Goal: Task Accomplishment & Management: Manage account settings

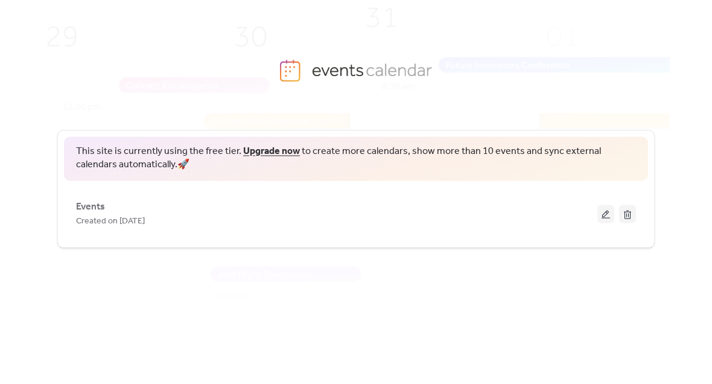
click at [606, 209] on button at bounding box center [605, 213] width 17 height 18
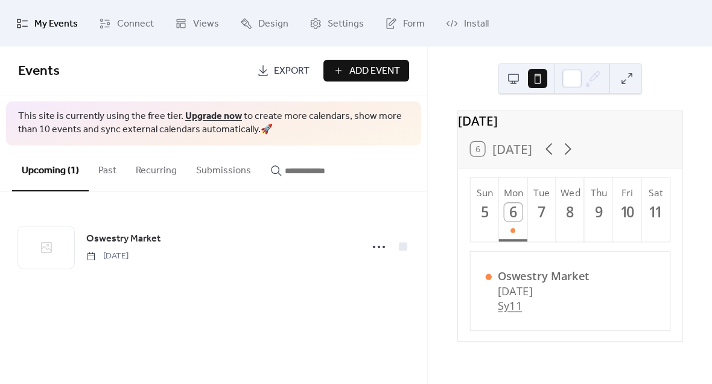
click at [516, 77] on button at bounding box center [513, 78] width 19 height 19
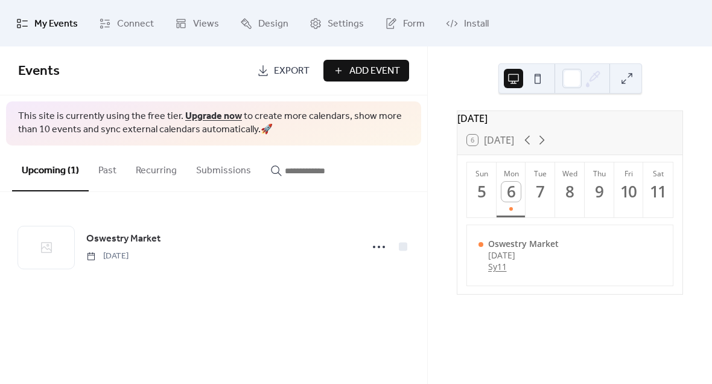
click at [539, 82] on button at bounding box center [537, 78] width 19 height 19
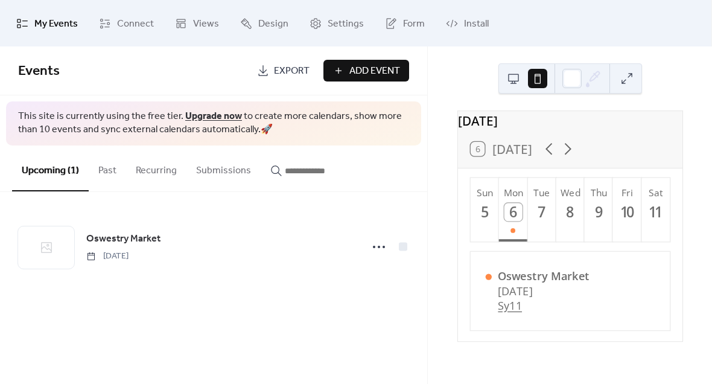
click at [574, 75] on div at bounding box center [571, 78] width 19 height 19
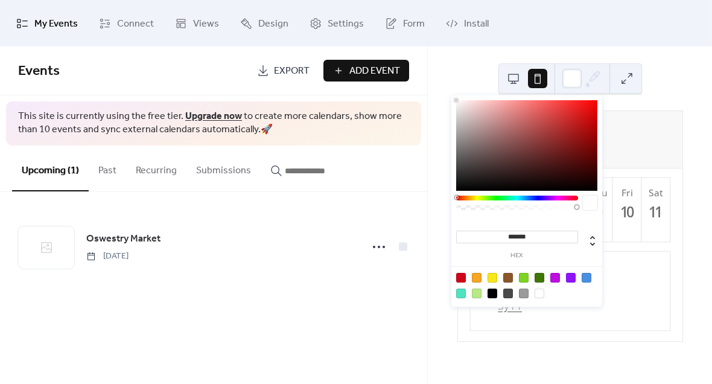
click at [478, 274] on div at bounding box center [477, 278] width 10 height 10
type input "*******"
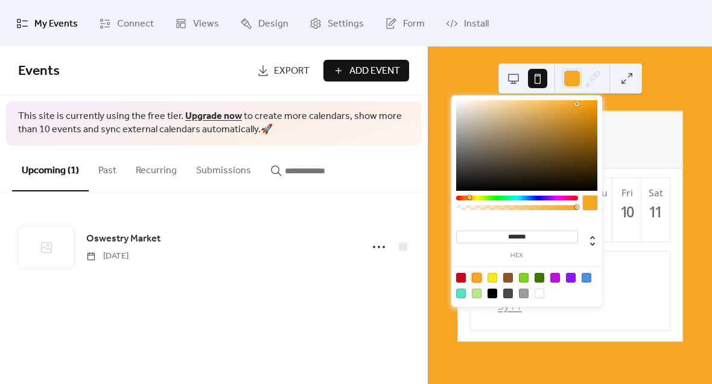
click at [630, 74] on button at bounding box center [626, 78] width 19 height 19
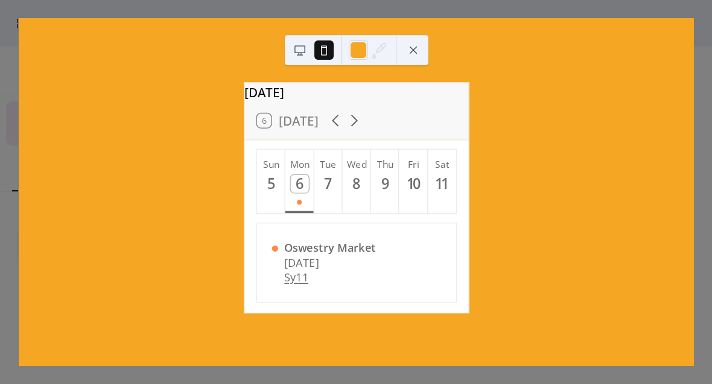
click at [367, 41] on div at bounding box center [358, 49] width 19 height 19
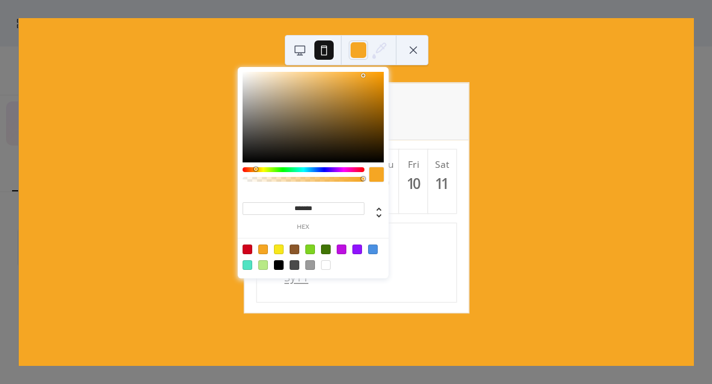
click at [359, 248] on div at bounding box center [357, 249] width 10 height 10
type input "*******"
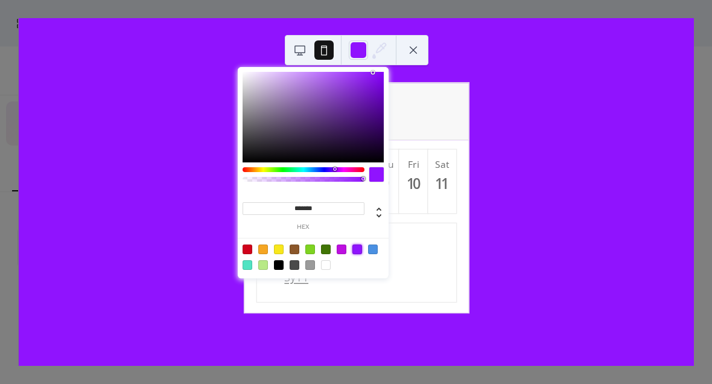
click at [635, 106] on div "[DATE] 6 [DATE] Sun 5 Mon 6 Tue 7 Wed 8 Thu 9 Fri 10 Sat 11 Oswestry Market [DA…" at bounding box center [356, 191] width 675 height 347
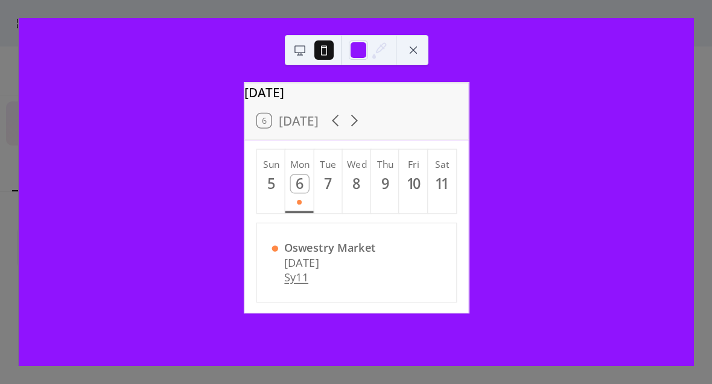
click at [416, 54] on button at bounding box center [413, 49] width 19 height 19
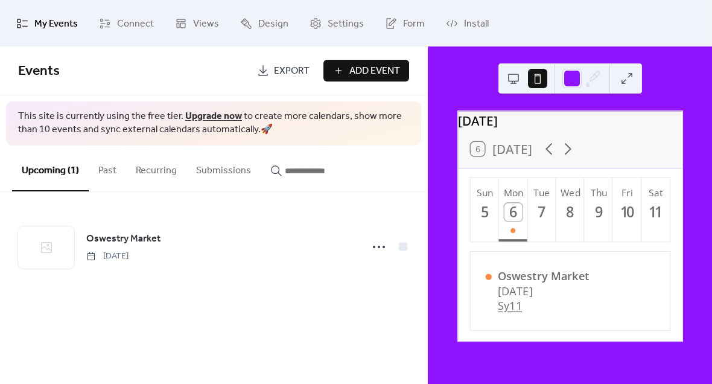
click at [280, 29] on span "Design" at bounding box center [273, 23] width 30 height 19
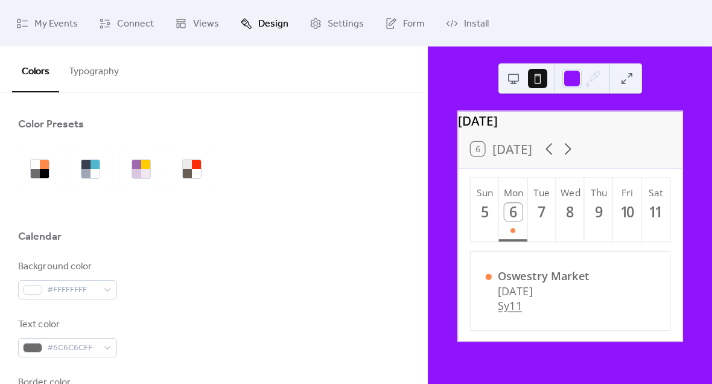
click at [206, 23] on span "Views" at bounding box center [206, 23] width 26 height 19
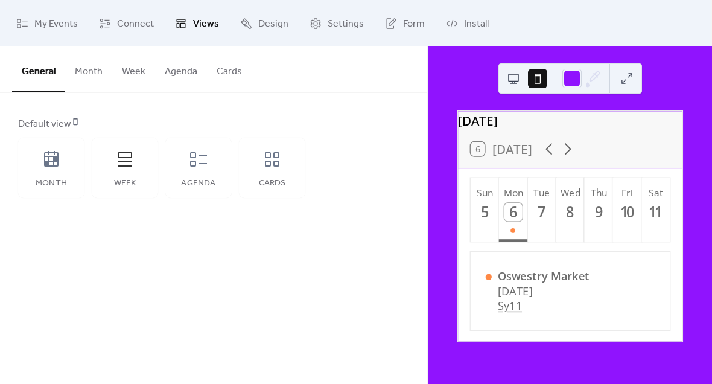
click at [205, 174] on div "Agenda" at bounding box center [198, 168] width 66 height 60
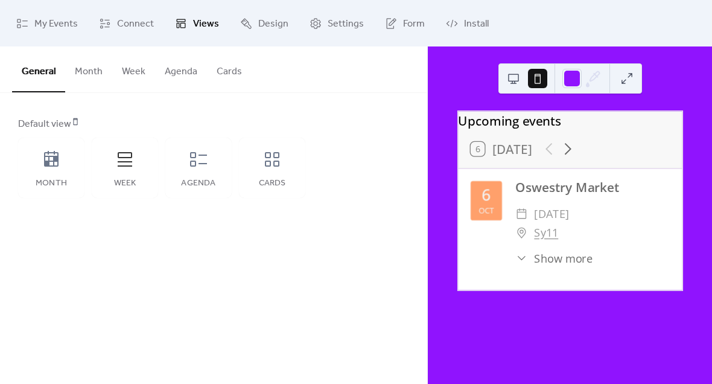
click at [189, 74] on button "Agenda" at bounding box center [181, 68] width 52 height 45
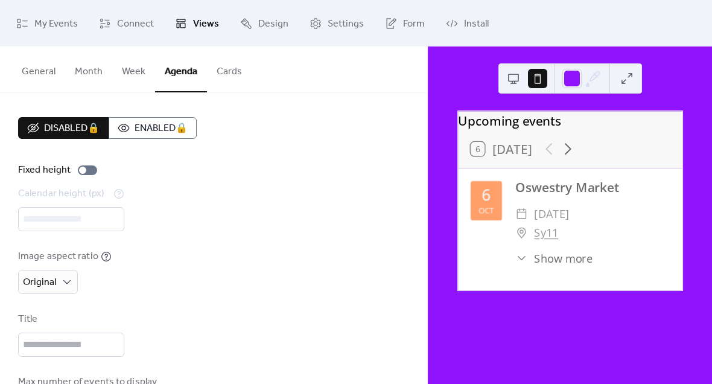
click at [229, 73] on button "Cards" at bounding box center [229, 68] width 45 height 45
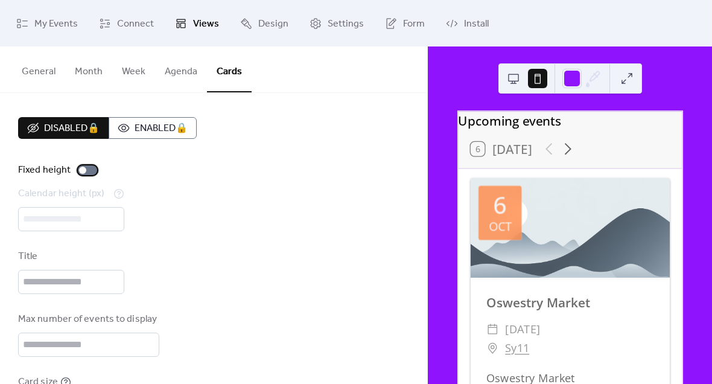
click at [86, 171] on div at bounding box center [87, 170] width 19 height 10
click at [85, 173] on div at bounding box center [87, 170] width 19 height 10
click at [39, 78] on button "General" at bounding box center [38, 68] width 53 height 45
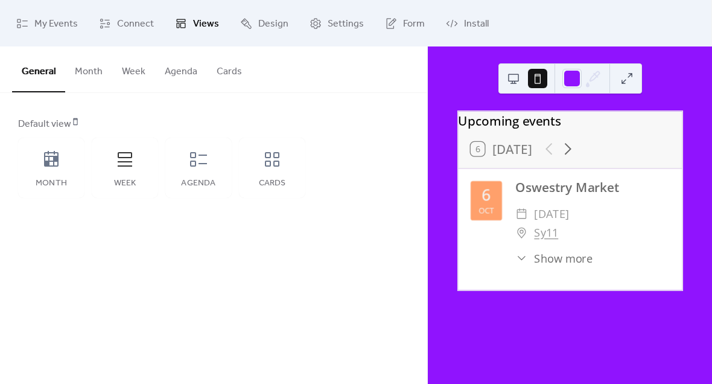
click at [280, 183] on div "Cards" at bounding box center [272, 184] width 42 height 10
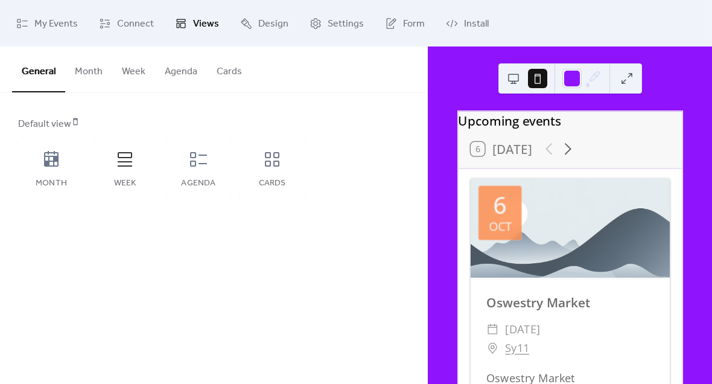
click at [128, 169] on div "Week" at bounding box center [125, 168] width 66 height 60
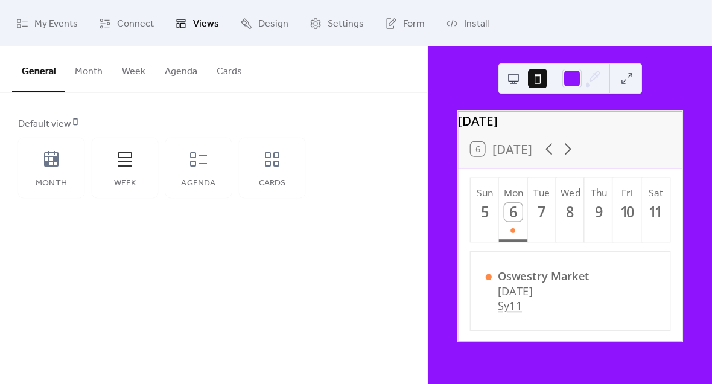
click at [54, 168] on icon at bounding box center [51, 159] width 19 height 19
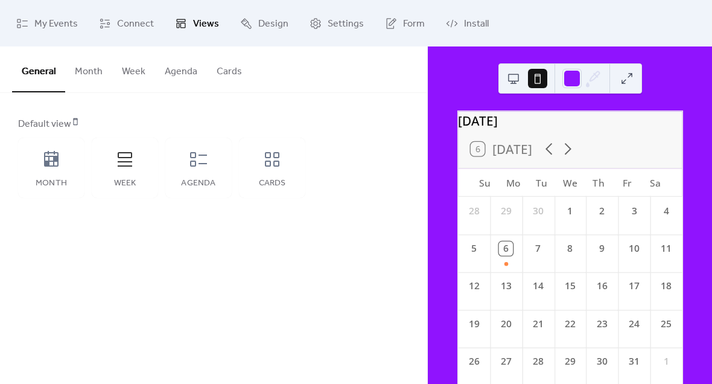
click at [127, 177] on div "Week" at bounding box center [125, 168] width 66 height 60
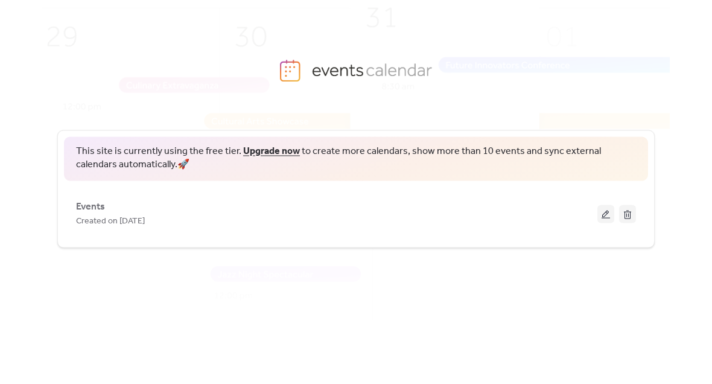
click at [604, 210] on button at bounding box center [605, 213] width 17 height 18
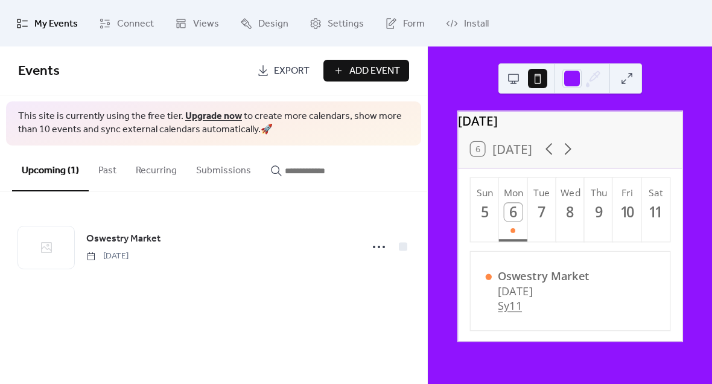
click at [379, 246] on icon at bounding box center [378, 246] width 19 height 19
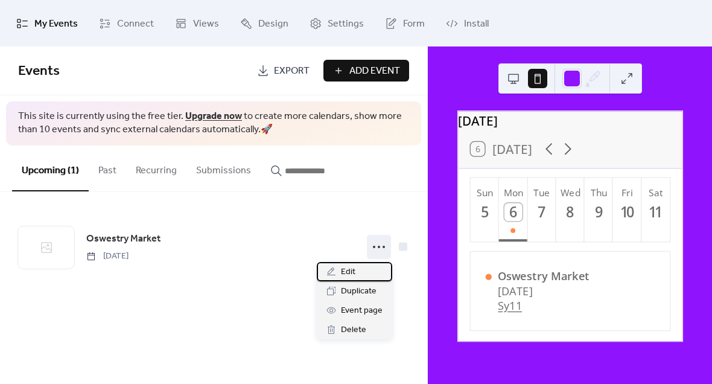
click at [379, 270] on div "Edit" at bounding box center [354, 271] width 75 height 19
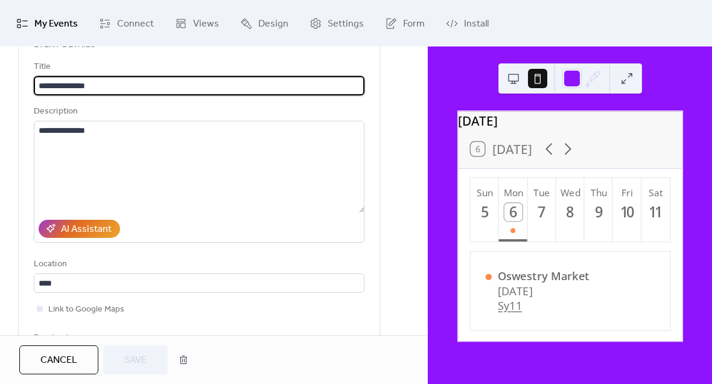
scroll to position [68, 0]
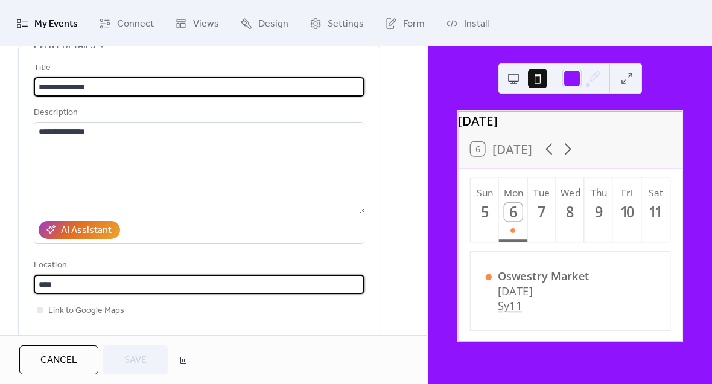
click at [92, 291] on input "****" at bounding box center [199, 283] width 331 height 19
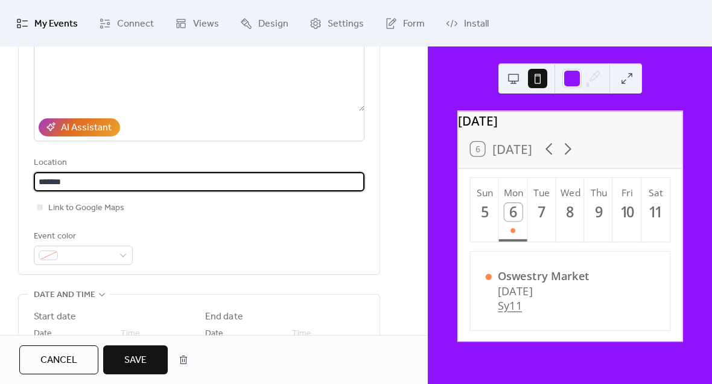
scroll to position [175, 0]
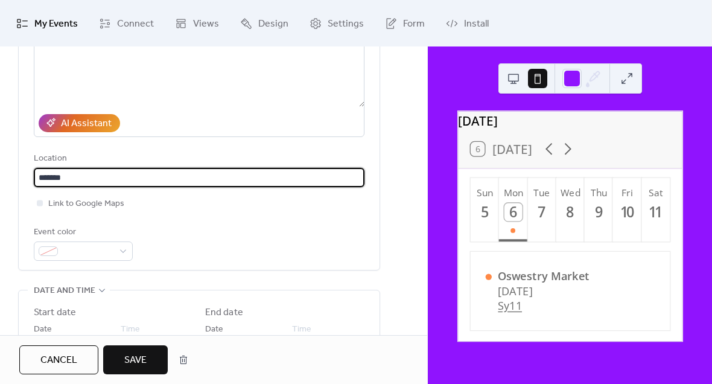
type input "*******"
click at [113, 256] on div at bounding box center [83, 250] width 99 height 19
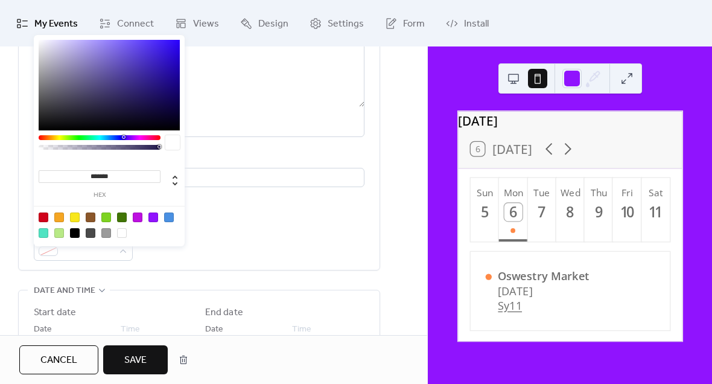
click at [62, 215] on div at bounding box center [59, 217] width 10 height 10
type input "*******"
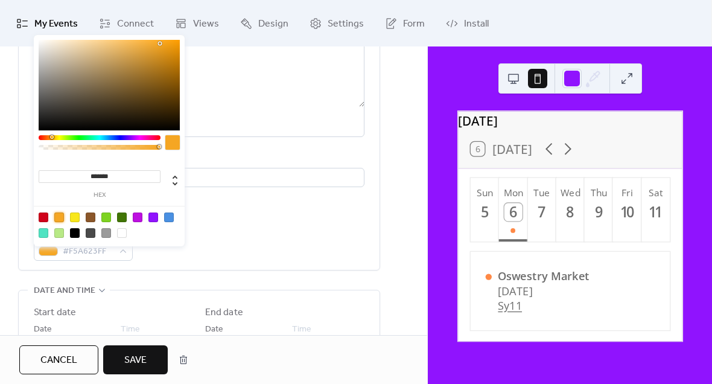
click at [394, 238] on div "**********" at bounding box center [213, 327] width 427 height 778
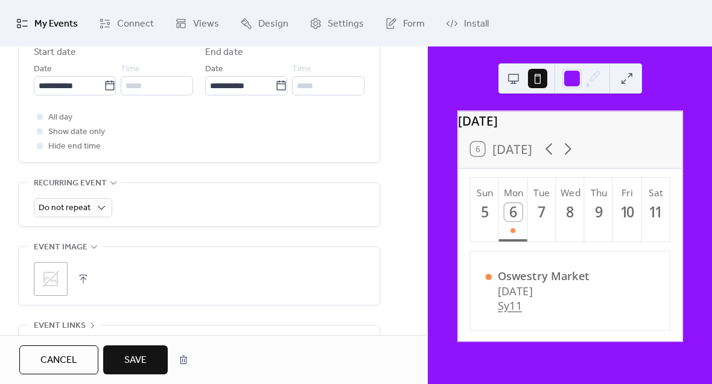
scroll to position [435, 0]
click at [59, 285] on icon at bounding box center [50, 278] width 19 height 19
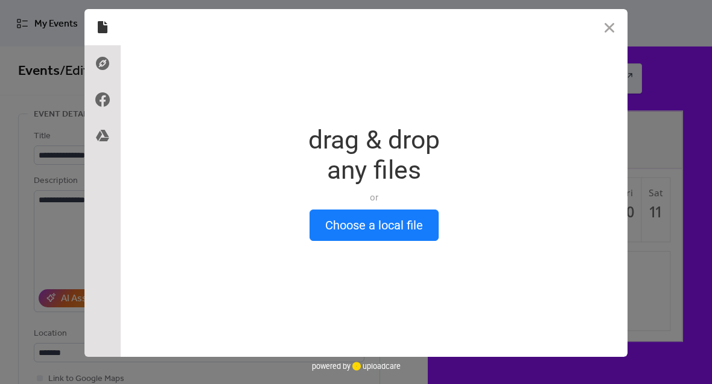
scroll to position [0, 0]
click at [416, 233] on button "Choose a local file" at bounding box center [373, 224] width 129 height 31
click at [425, 230] on button "Choose a local file" at bounding box center [373, 224] width 129 height 31
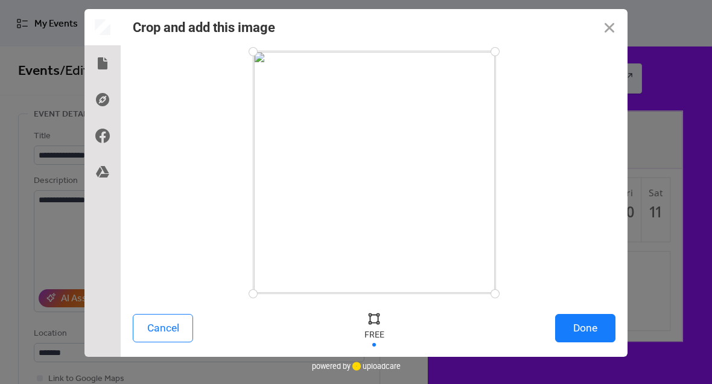
click at [601, 332] on button "Done" at bounding box center [585, 328] width 60 height 28
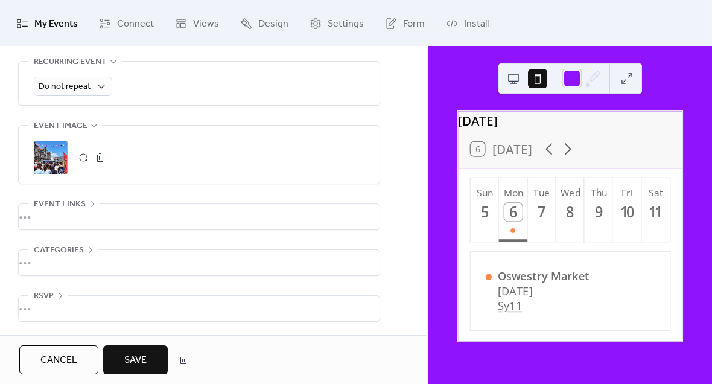
scroll to position [566, 0]
click at [136, 355] on span "Save" at bounding box center [135, 360] width 22 height 14
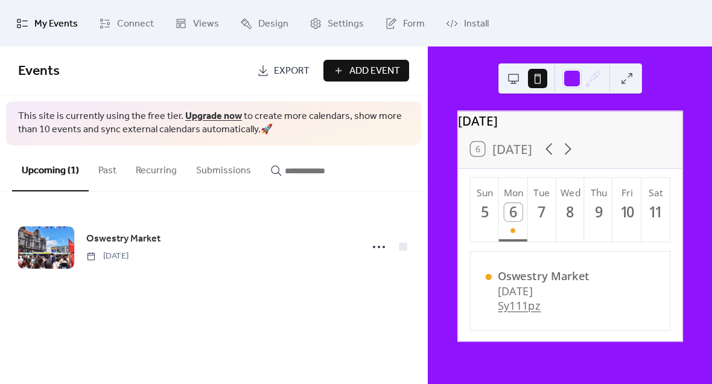
click at [525, 313] on link "Sy111pz" at bounding box center [543, 305] width 92 height 15
click at [629, 144] on div "6 Today" at bounding box center [570, 148] width 224 height 37
click at [650, 274] on div "Oswestry Market Monday, October 6, 2025 Sy111pz" at bounding box center [569, 290] width 195 height 67
click at [651, 293] on div "Oswestry Market Monday, October 6, 2025 Sy111pz" at bounding box center [569, 290] width 195 height 67
click at [651, 299] on div "Oswestry Market Monday, October 6, 2025 Sy111pz" at bounding box center [569, 290] width 195 height 67
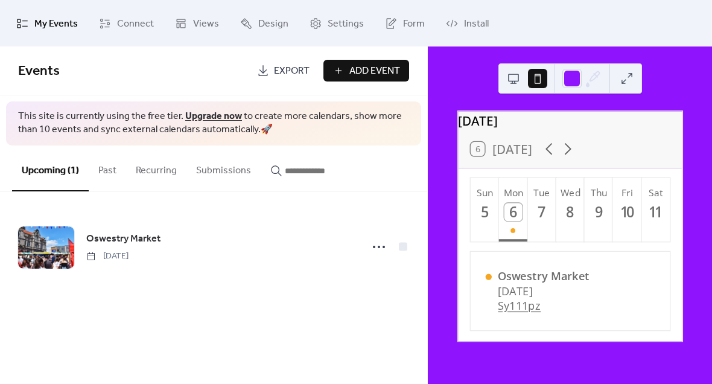
click at [515, 82] on button at bounding box center [513, 78] width 19 height 19
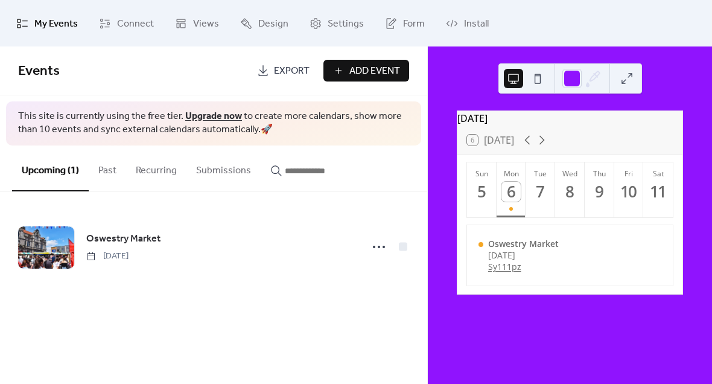
click at [642, 273] on div "Oswestry Market Monday, October 6, 2025 Sy111pz" at bounding box center [570, 254] width 203 height 51
click at [632, 81] on button at bounding box center [626, 78] width 19 height 19
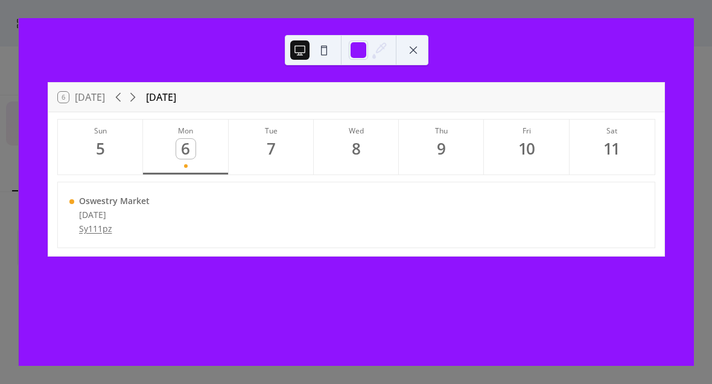
click at [103, 227] on link "Sy111pz" at bounding box center [114, 228] width 71 height 11
click at [89, 205] on div "Oswestry Market" at bounding box center [114, 200] width 71 height 11
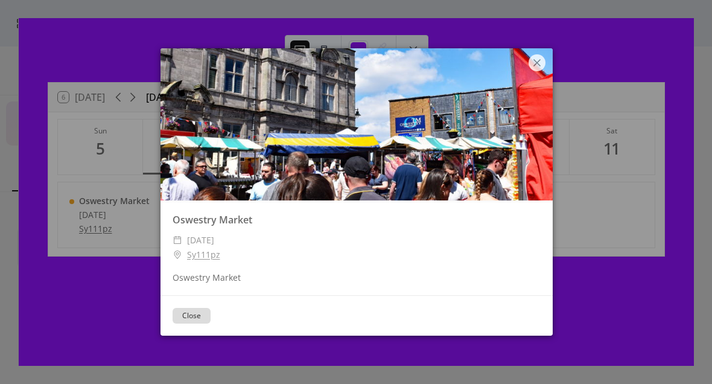
scroll to position [43, 0]
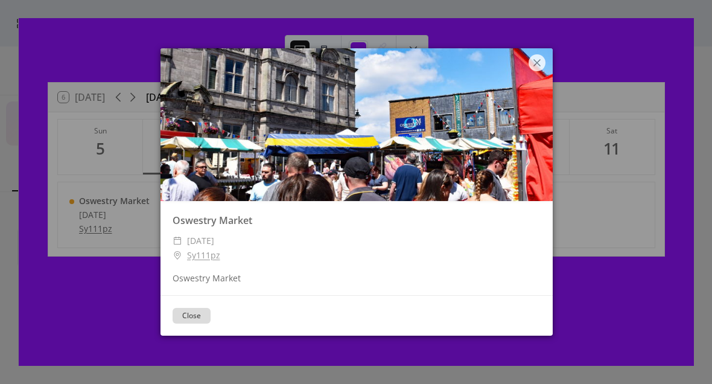
click at [74, 317] on div "Oswestry Market ​ Monday, October 6, 2025 ​ Sy111pz Oswestry Market Close" at bounding box center [356, 191] width 675 height 347
click at [538, 70] on div at bounding box center [536, 62] width 17 height 17
